Goal: Task Accomplishment & Management: Manage account settings

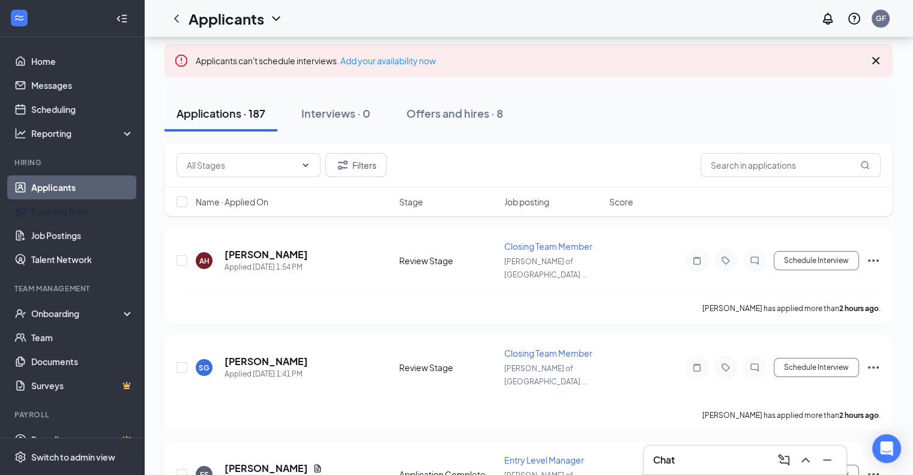
scroll to position [19, 0]
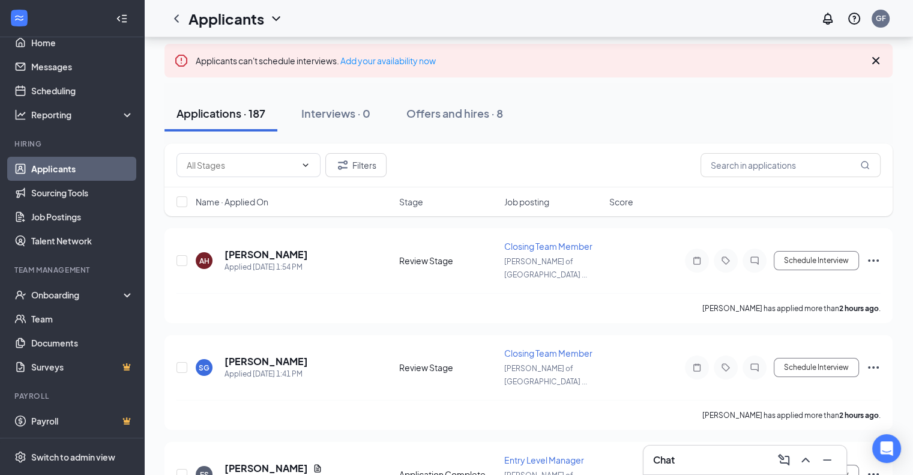
click at [53, 170] on link "Applicants" at bounding box center [82, 169] width 103 height 24
click at [58, 196] on link "Sourcing Tools" at bounding box center [82, 193] width 103 height 24
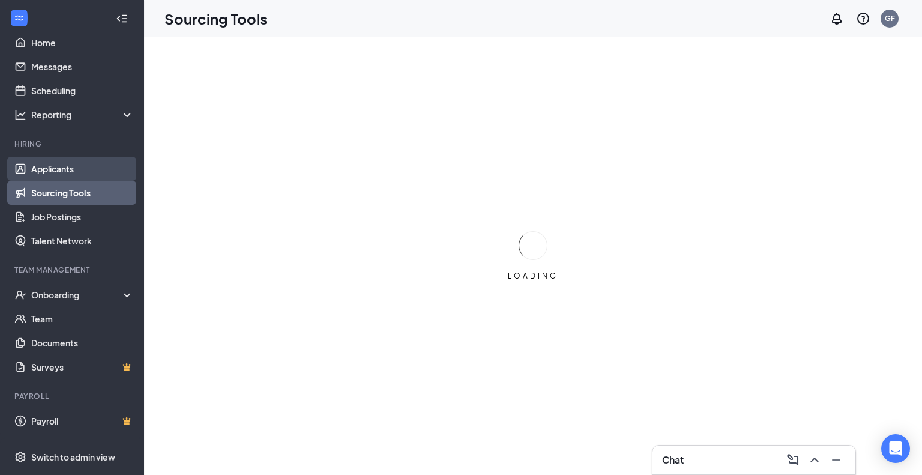
click at [44, 172] on link "Applicants" at bounding box center [82, 169] width 103 height 24
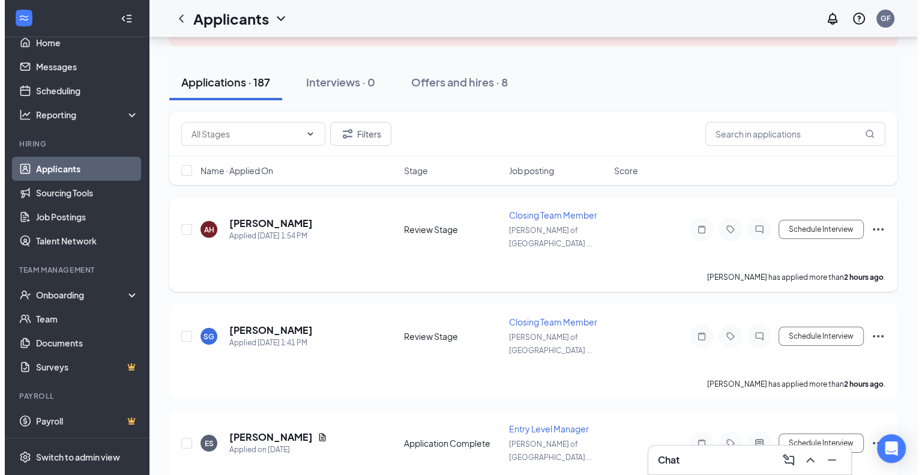
scroll to position [91, 0]
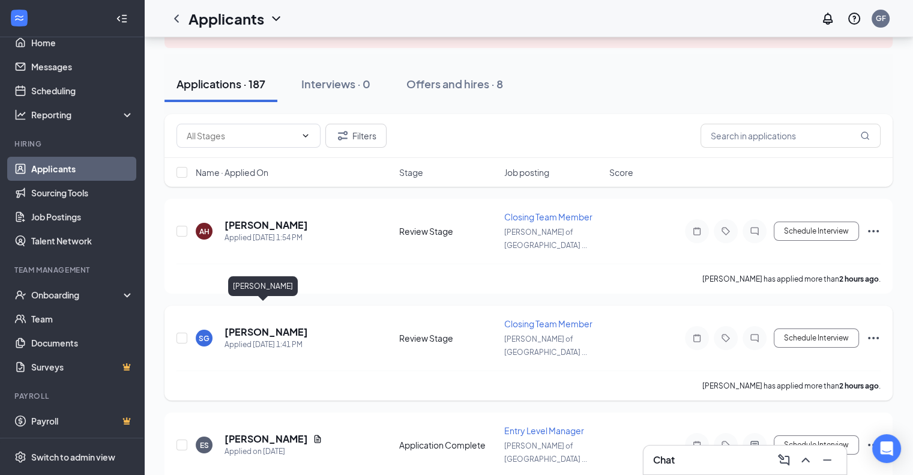
click at [241, 325] on h5 "[PERSON_NAME]" at bounding box center [266, 331] width 83 height 13
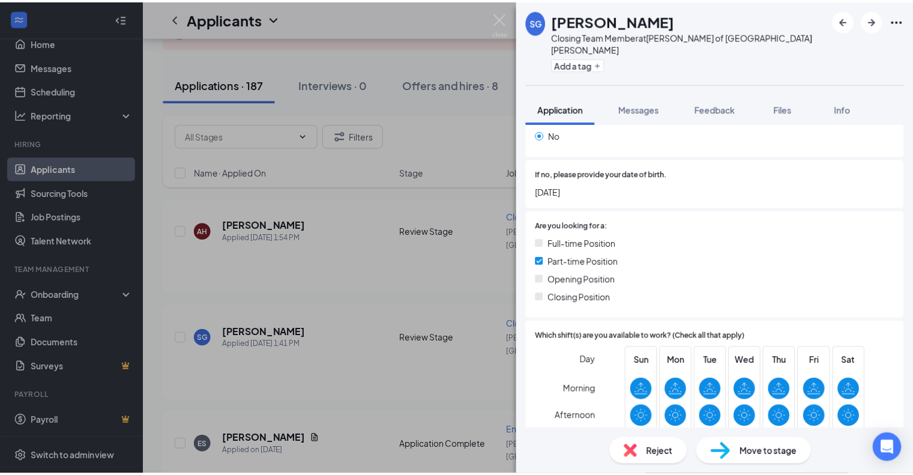
scroll to position [216, 0]
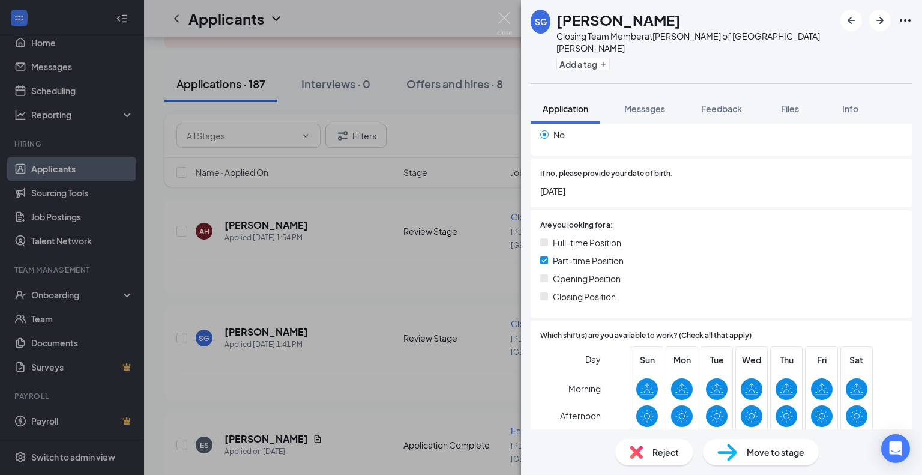
click at [344, 401] on div "SG [PERSON_NAME] Closing Team Member at [PERSON_NAME] of [GEOGRAPHIC_DATA][PERS…" at bounding box center [461, 237] width 922 height 475
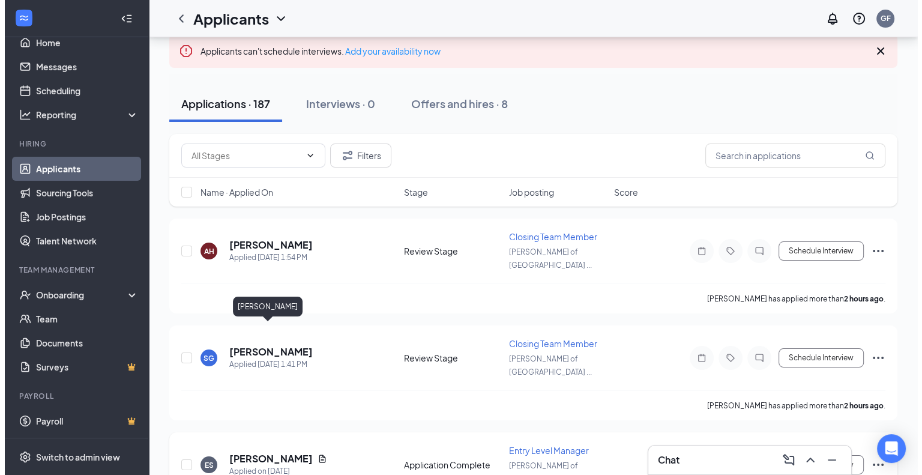
scroll to position [31, 0]
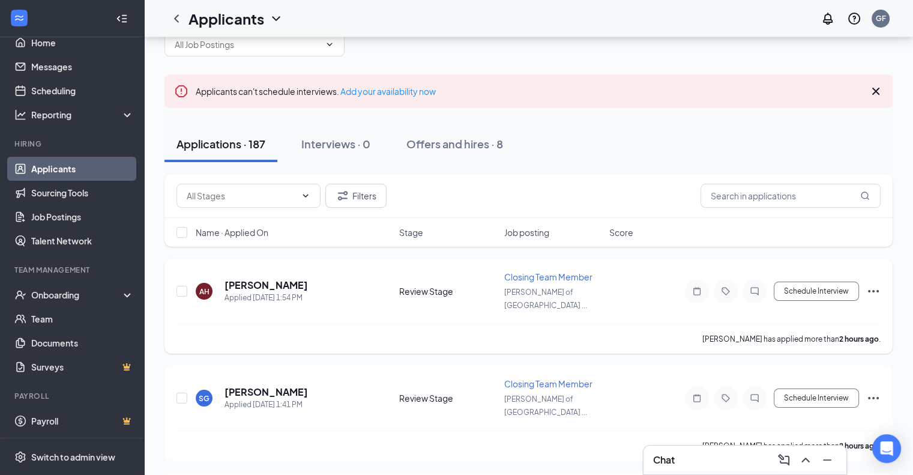
click at [267, 270] on div "AH [PERSON_NAME] Applied [DATE] 1:54 PM Review Stage Closing Team Member [PERSO…" at bounding box center [528, 306] width 728 height 95
click at [271, 279] on h5 "[PERSON_NAME]" at bounding box center [266, 285] width 83 height 13
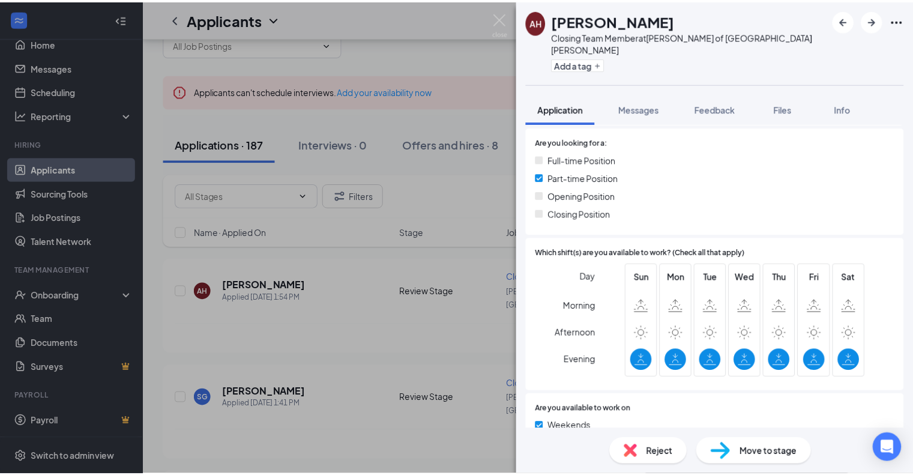
scroll to position [262, 0]
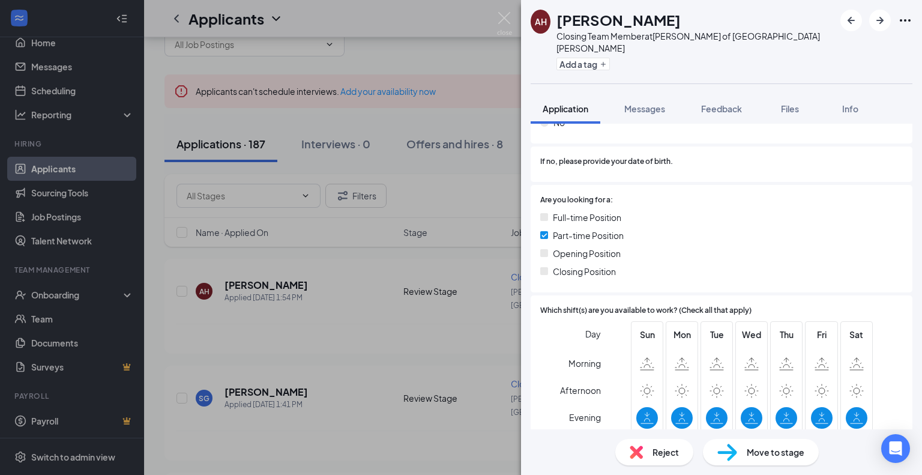
click at [336, 313] on div "AH [PERSON_NAME] Closing Team Member at [PERSON_NAME] of [GEOGRAPHIC_DATA][PERS…" at bounding box center [461, 237] width 922 height 475
